Goal: Book appointment/travel/reservation

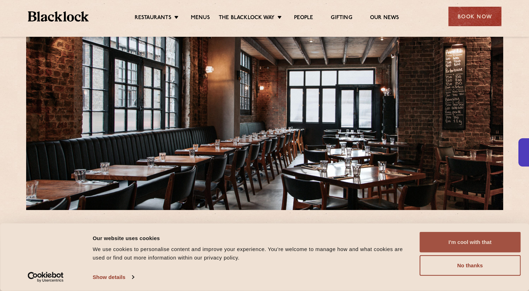
scroll to position [124, 0]
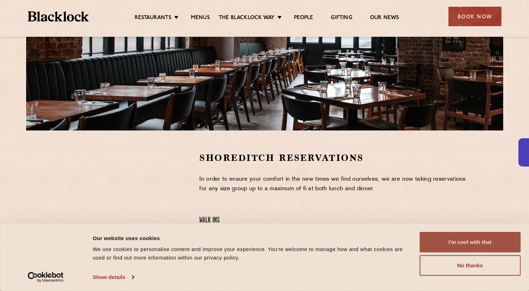
click at [468, 243] on button "I'm cool with that" at bounding box center [470, 242] width 101 height 21
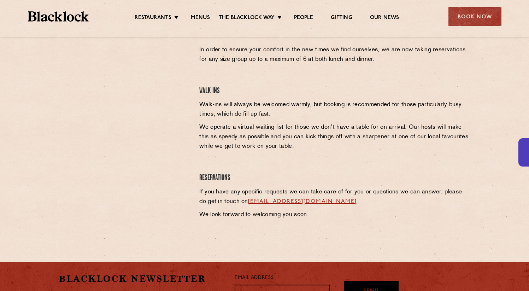
scroll to position [266, 0]
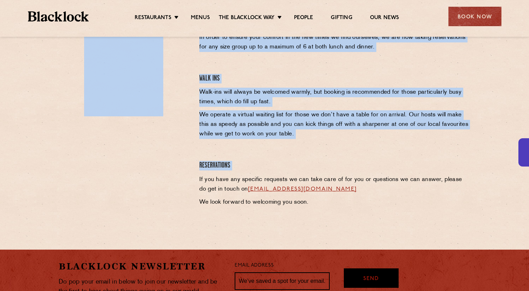
drag, startPoint x: 187, startPoint y: 166, endPoint x: 286, endPoint y: 174, distance: 99.7
click at [286, 174] on div "Shoreditch Reservations In order to ensure your comfort in the new times we fin…" at bounding box center [264, 110] width 423 height 201
click at [286, 174] on div "Shoreditch Reservations In order to ensure your comfort in the new times we fin…" at bounding box center [335, 110] width 282 height 201
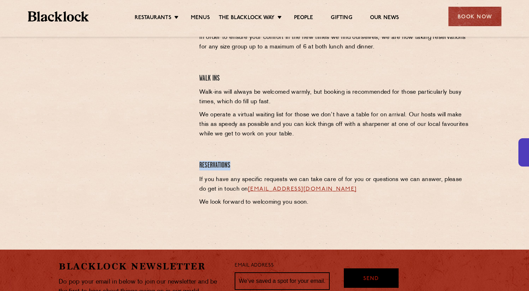
drag, startPoint x: 270, startPoint y: 168, endPoint x: 194, endPoint y: 166, distance: 76.1
click at [195, 166] on div "Shoreditch Reservations In order to ensure your comfort in the new times we fin…" at bounding box center [335, 110] width 282 height 201
click at [194, 166] on div "Shoreditch Reservations In order to ensure your comfort in the new times we fin…" at bounding box center [335, 110] width 282 height 201
drag, startPoint x: 196, startPoint y: 164, endPoint x: 228, endPoint y: 163, distance: 32.2
click at [228, 163] on div "Shoreditch Reservations In order to ensure your comfort in the new times we fin…" at bounding box center [335, 110] width 282 height 201
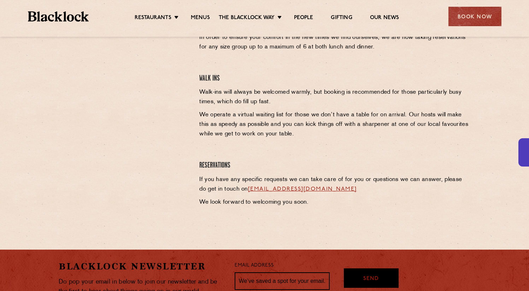
click at [229, 163] on h4 "Reservations" at bounding box center [334, 166] width 271 height 10
drag, startPoint x: 234, startPoint y: 162, endPoint x: 201, endPoint y: 164, distance: 33.0
click at [201, 164] on h4 "Reservations" at bounding box center [334, 166] width 271 height 10
click at [210, 163] on h4 "Reservations" at bounding box center [334, 166] width 271 height 10
click at [212, 163] on h4 "Reservations" at bounding box center [334, 166] width 271 height 10
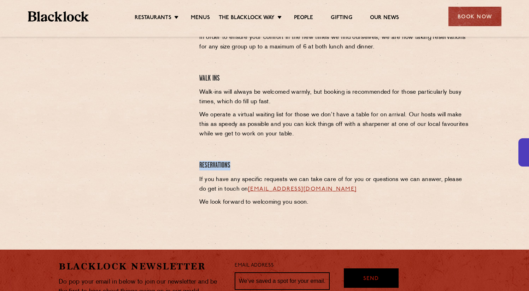
click at [212, 163] on h4 "Reservations" at bounding box center [334, 166] width 271 height 10
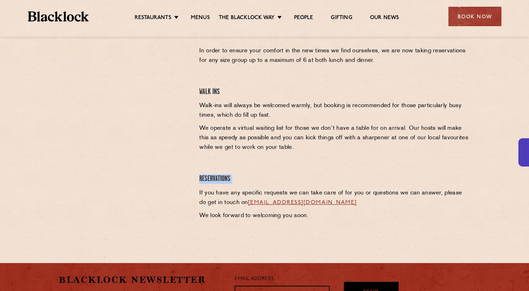
scroll to position [228, 0]
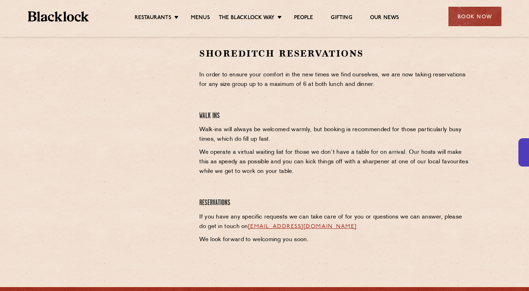
click at [214, 116] on h4 "Walk Ins" at bounding box center [334, 116] width 271 height 10
click at [219, 53] on h2 "Shoreditch Reservations" at bounding box center [334, 53] width 271 height 12
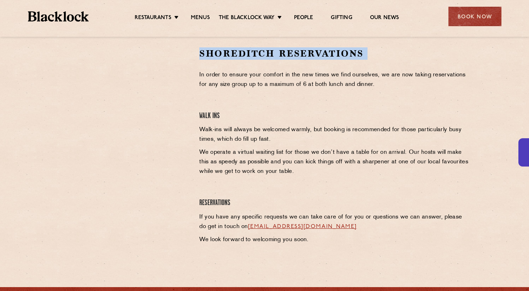
click at [219, 53] on h2 "Shoreditch Reservations" at bounding box center [334, 53] width 271 height 12
click at [199, 54] on div "Shoreditch Reservations In order to ensure your comfort in the new times we fin…" at bounding box center [335, 147] width 282 height 201
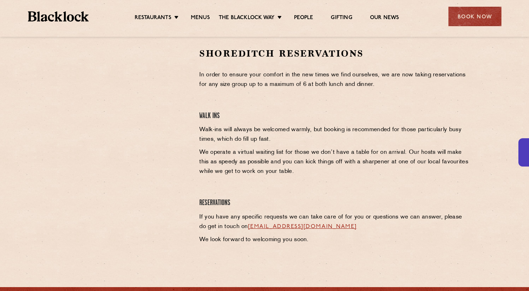
click at [199, 54] on h2 "Shoreditch Reservations" at bounding box center [334, 53] width 271 height 12
